Goal: Check status: Check status

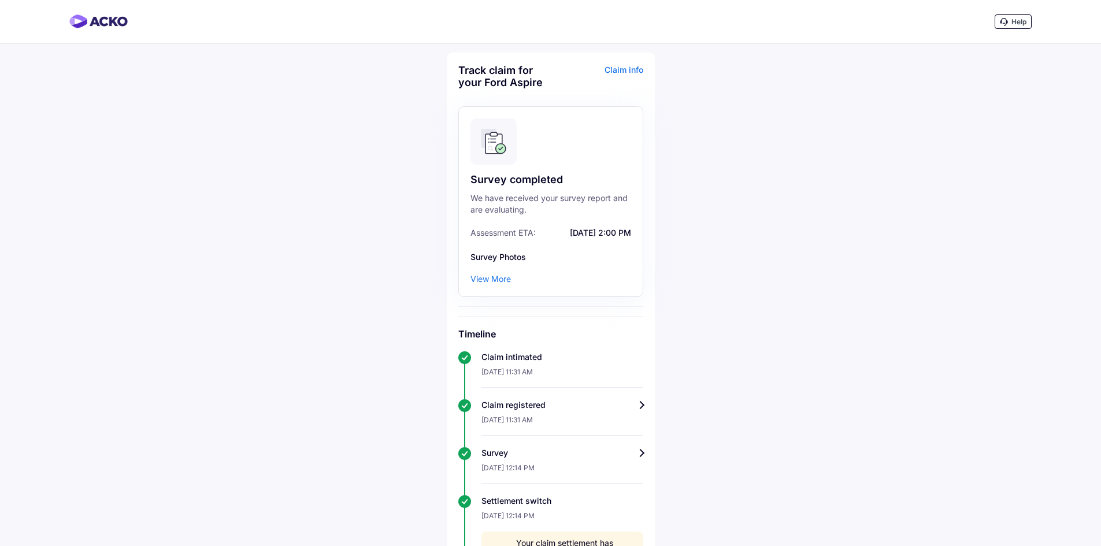
click at [491, 280] on div "View More" at bounding box center [491, 279] width 40 height 12
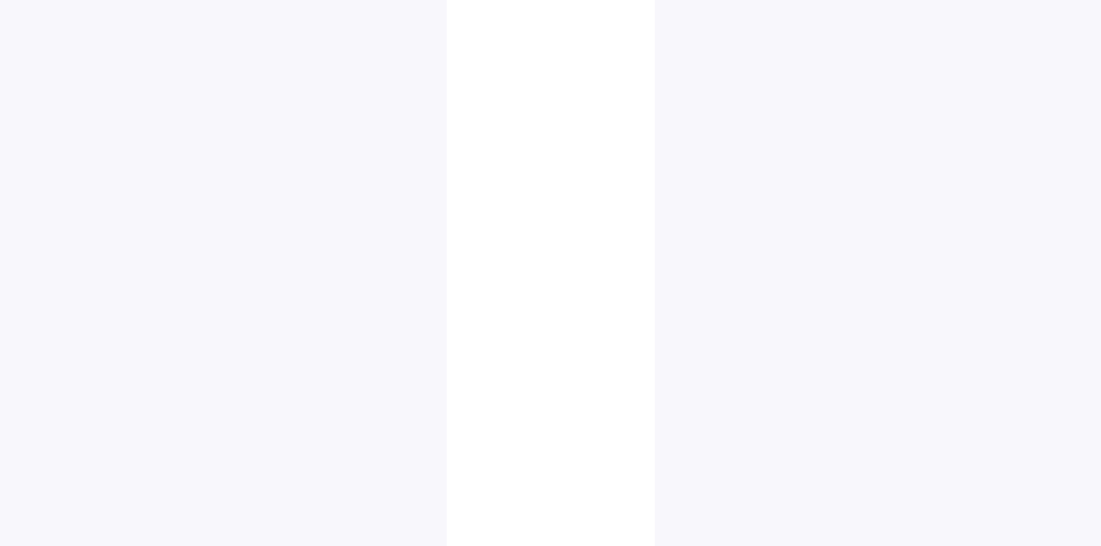
scroll to position [1184, 0]
click at [491, 349] on img at bounding box center [487, 352] width 58 height 58
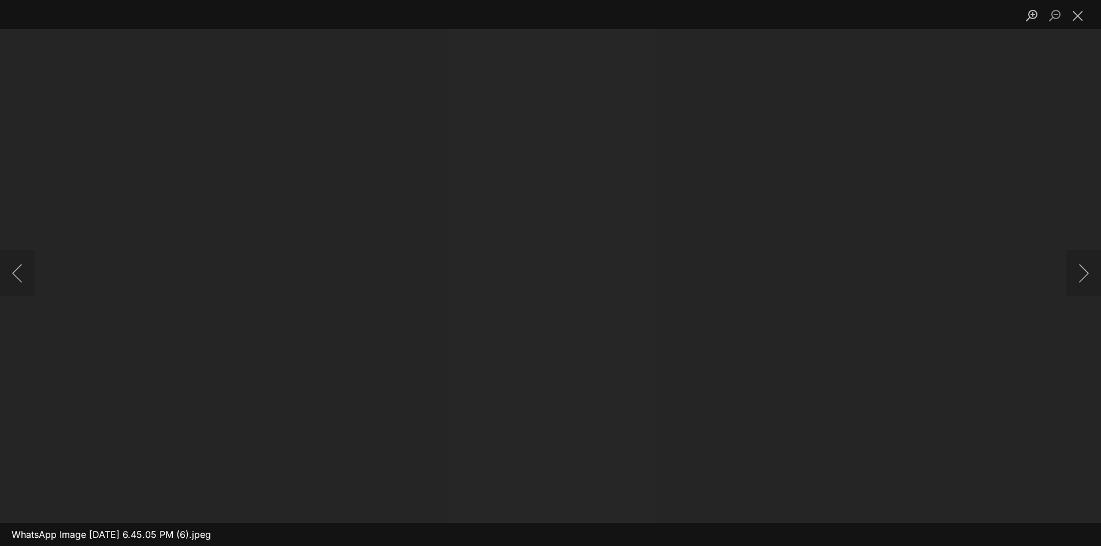
click at [551, 273] on img "Lightbox" at bounding box center [551, 273] width 0 height 0
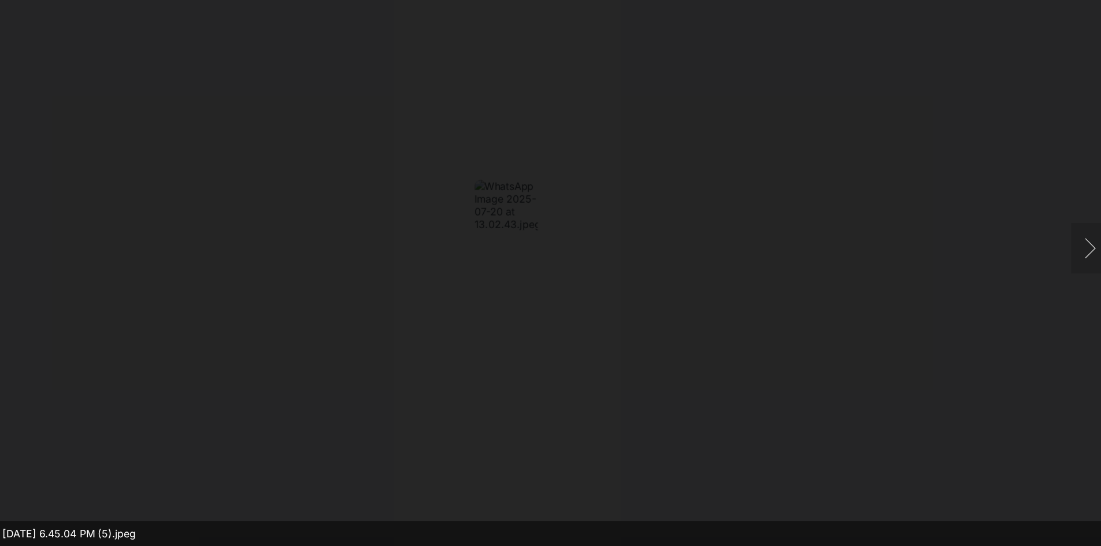
scroll to position [1175, 0]
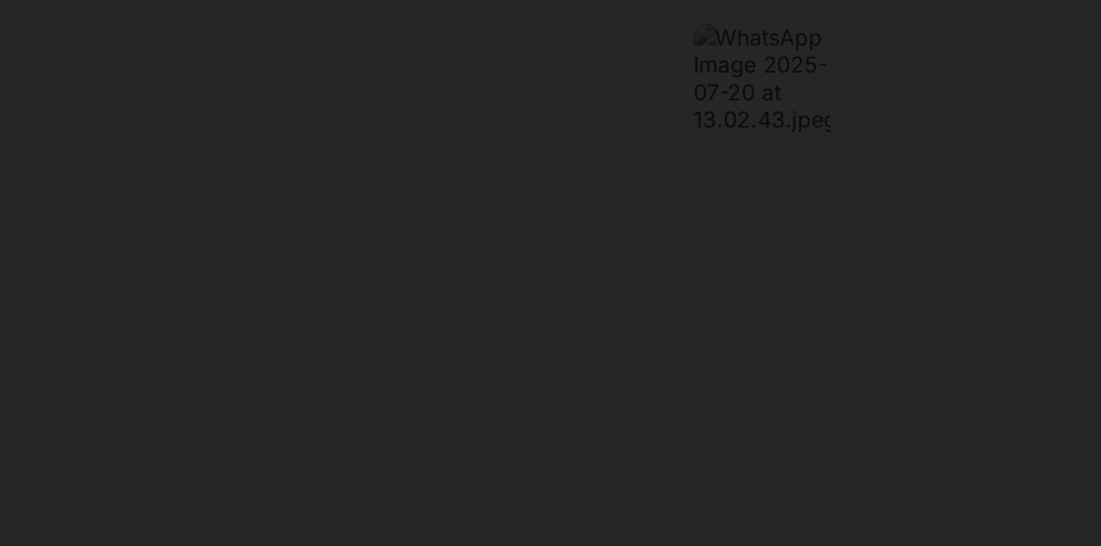
click at [621, 254] on img "Lightbox" at bounding box center [621, 254] width 0 height 0
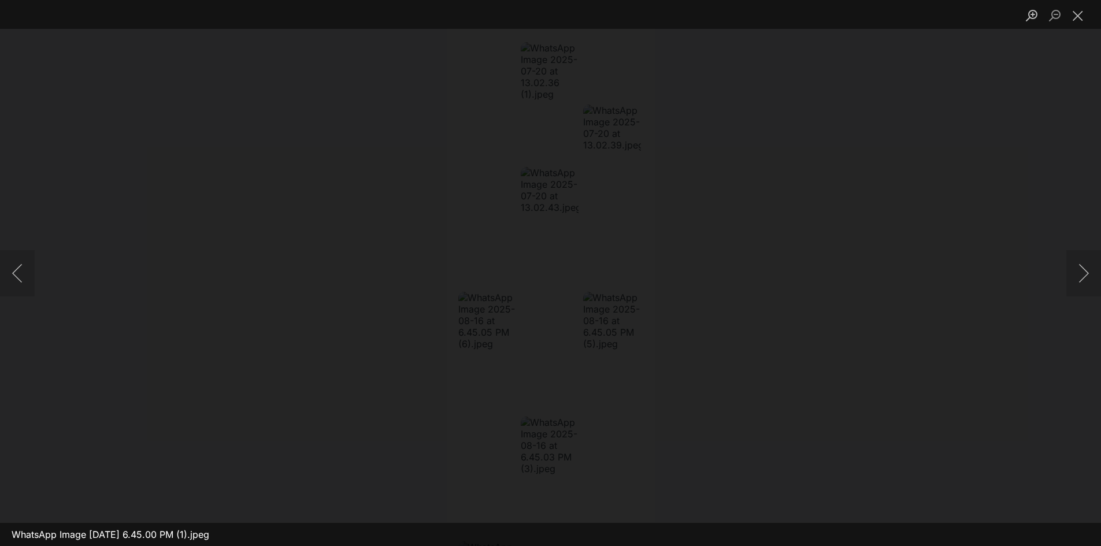
scroll to position [0, 0]
click at [1080, 17] on button "Close lightbox" at bounding box center [1078, 15] width 23 height 20
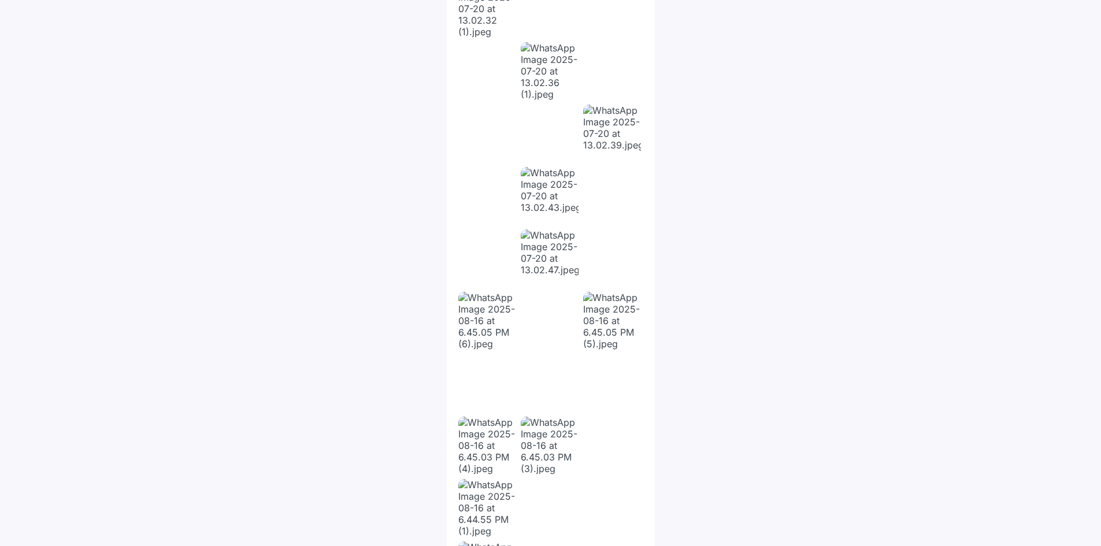
click at [549, 324] on img at bounding box center [550, 321] width 58 height 58
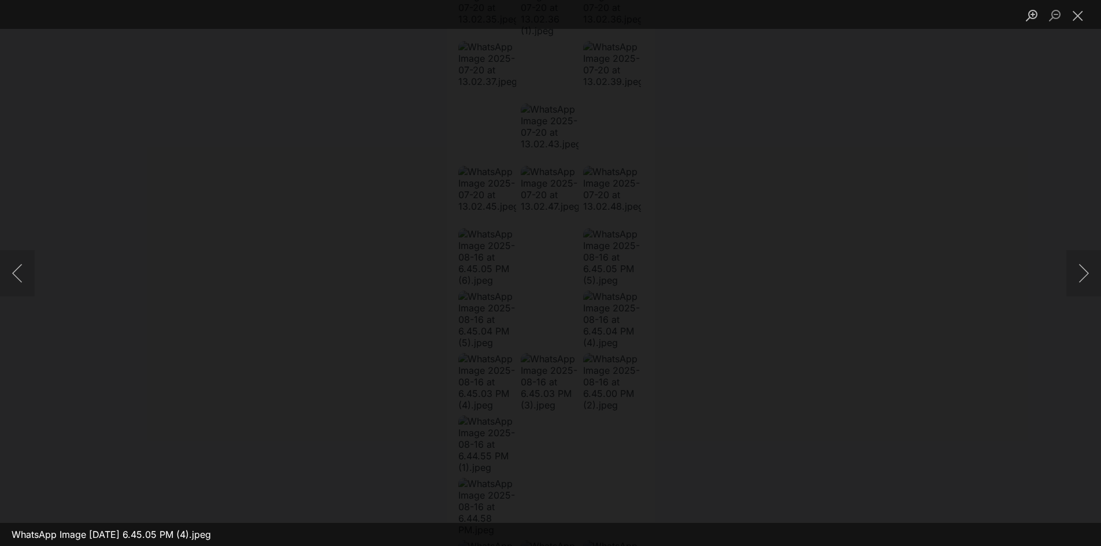
scroll to position [1279, 0]
click at [1088, 269] on button "Next image" at bounding box center [1084, 273] width 35 height 46
click at [2, 286] on button "Previous image" at bounding box center [17, 273] width 35 height 46
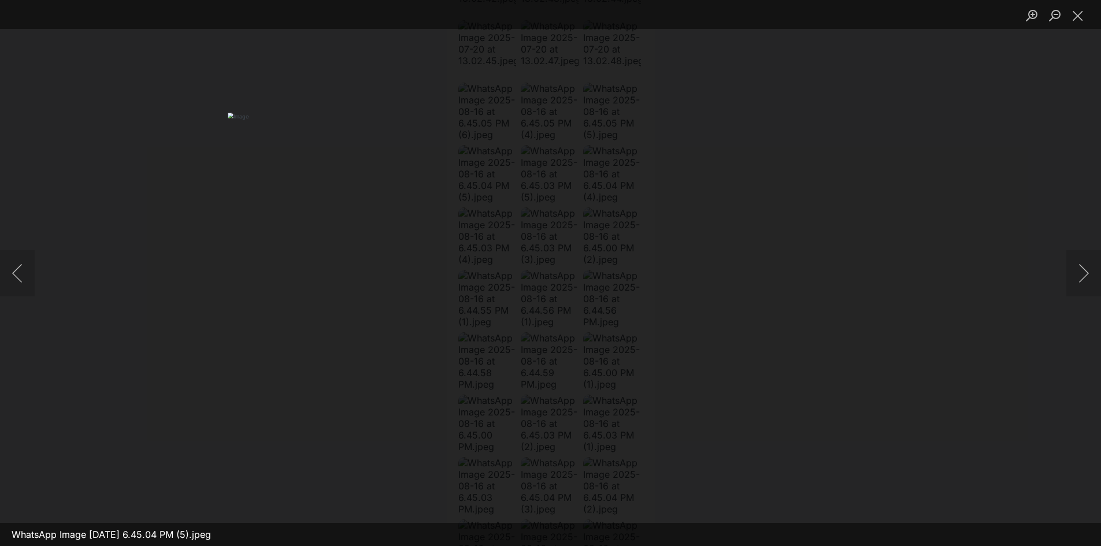
scroll to position [1423, 0]
click at [1081, 278] on button "Next image" at bounding box center [1084, 273] width 35 height 46
click at [1079, 13] on button "Close lightbox" at bounding box center [1078, 15] width 23 height 20
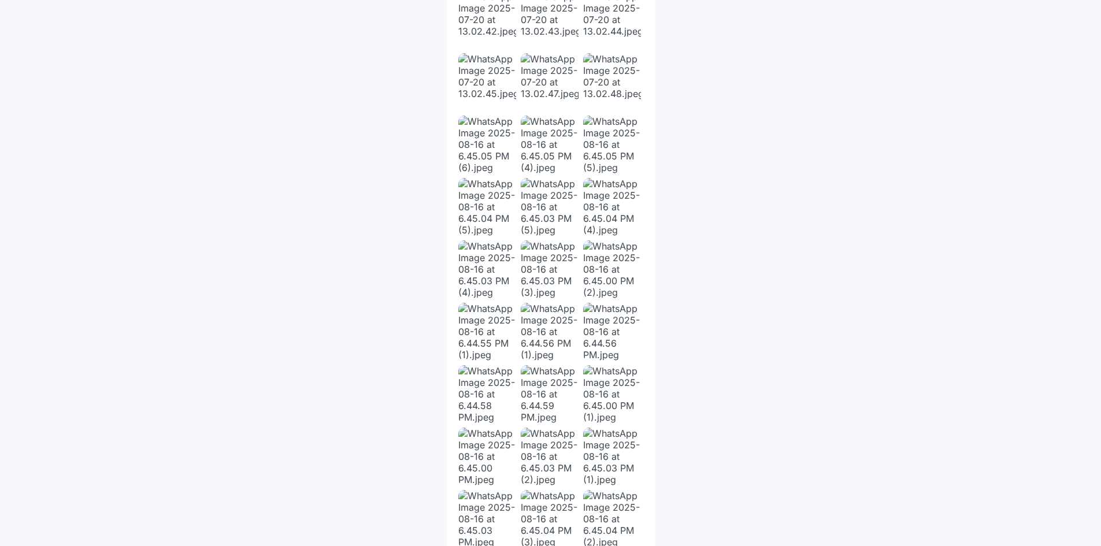
scroll to position [1592, 0]
